Goal: Find specific page/section: Find specific page/section

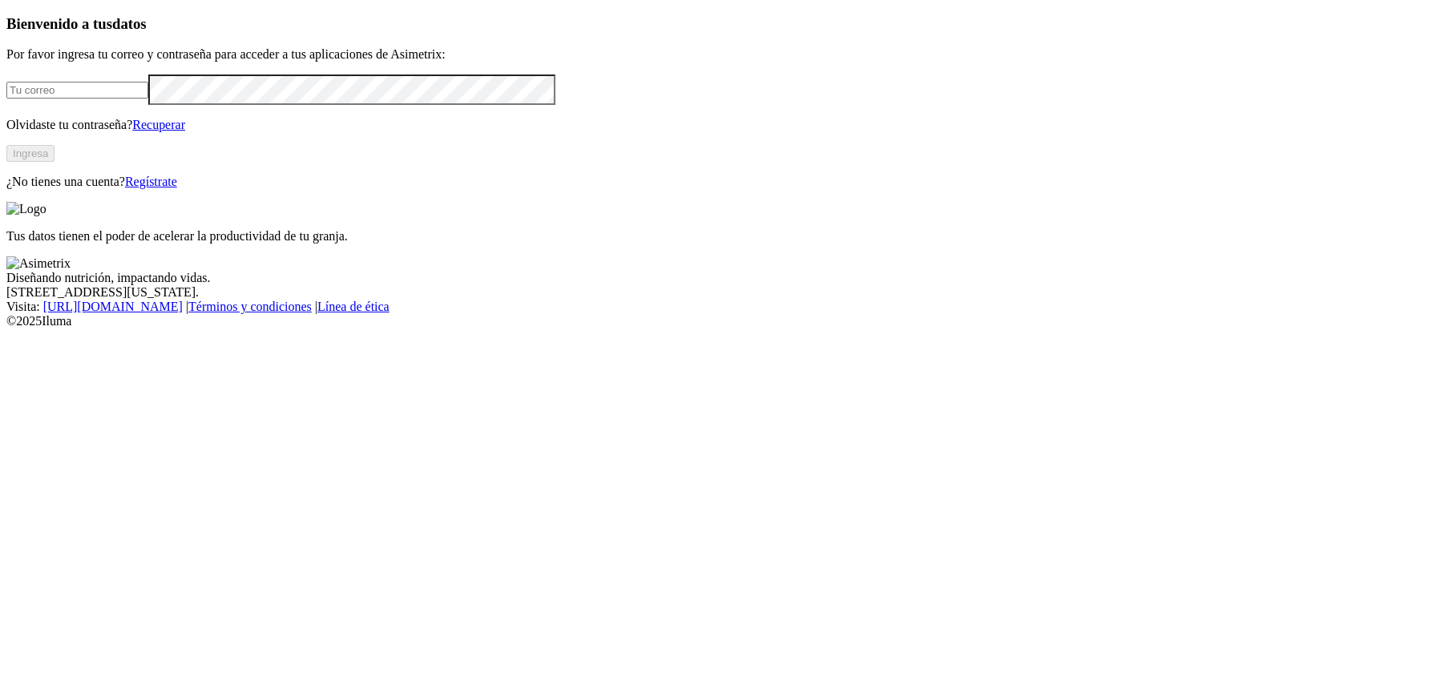
type input "[PERSON_NAME][EMAIL_ADDRESS][PERSON_NAME][DOMAIN_NAME]"
click at [54, 162] on button "Ingresa" at bounding box center [30, 153] width 48 height 17
